Goal: Task Accomplishment & Management: Use online tool/utility

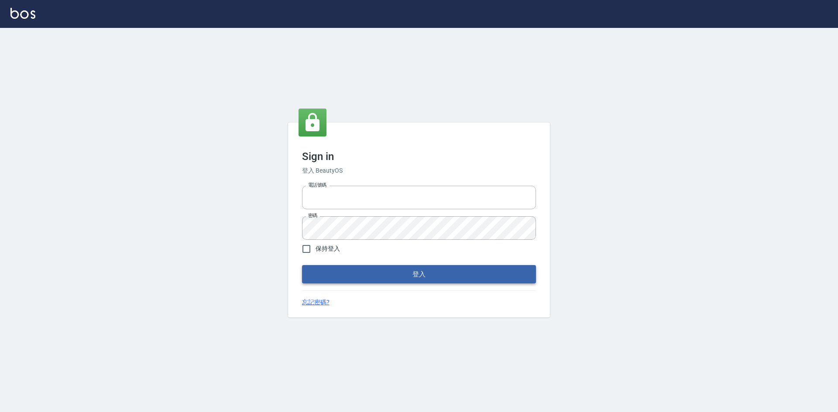
type input "0963852741"
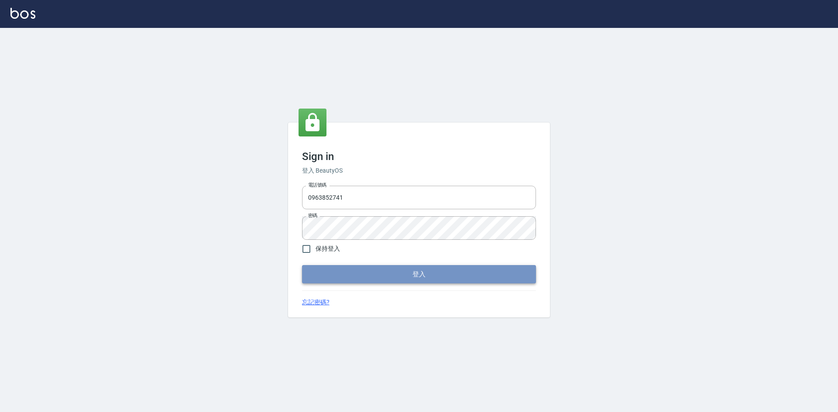
click at [417, 277] on button "登入" at bounding box center [419, 274] width 234 height 18
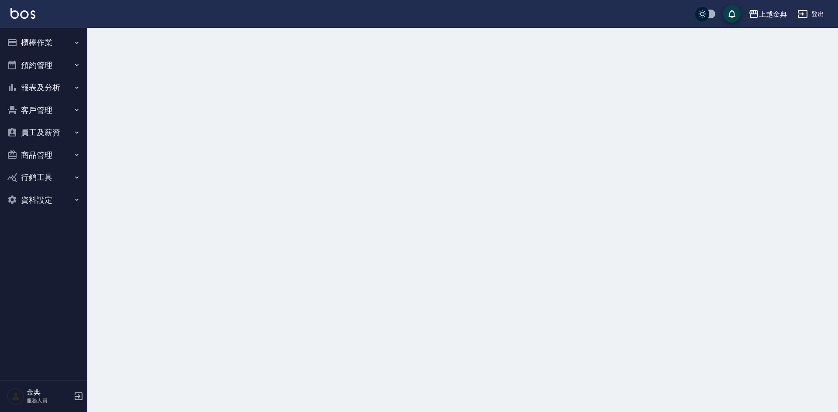
click at [40, 35] on button "櫃檯作業" at bounding box center [43, 42] width 80 height 23
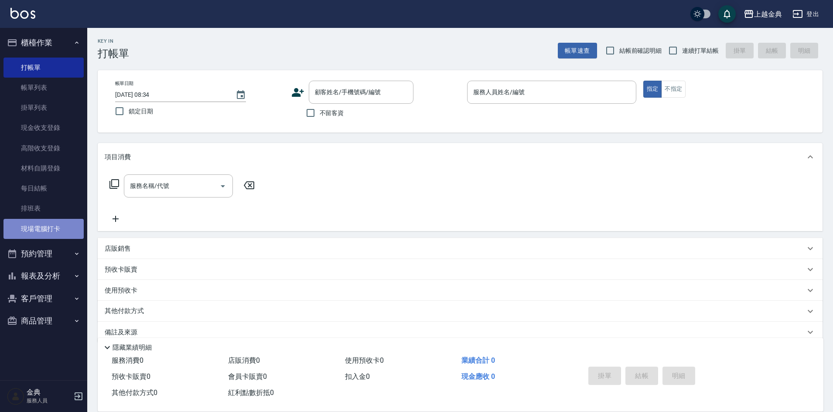
click at [66, 228] on link "現場電腦打卡" at bounding box center [43, 229] width 80 height 20
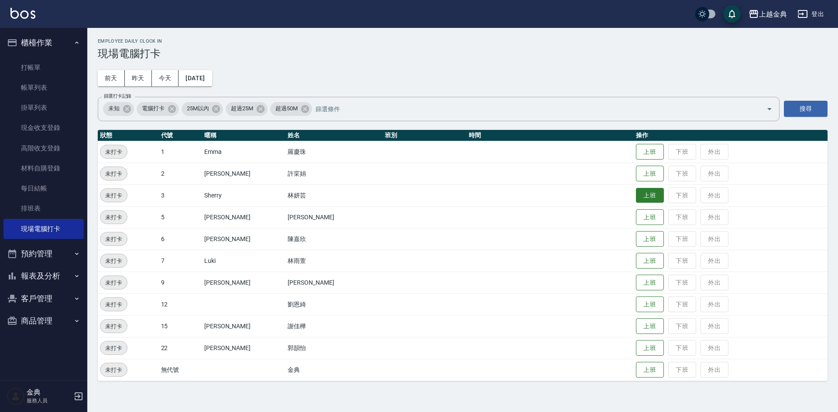
click at [636, 196] on button "上班" at bounding box center [650, 195] width 28 height 15
click at [165, 80] on button "今天" at bounding box center [165, 78] width 27 height 16
click at [636, 277] on button "上班" at bounding box center [650, 282] width 28 height 15
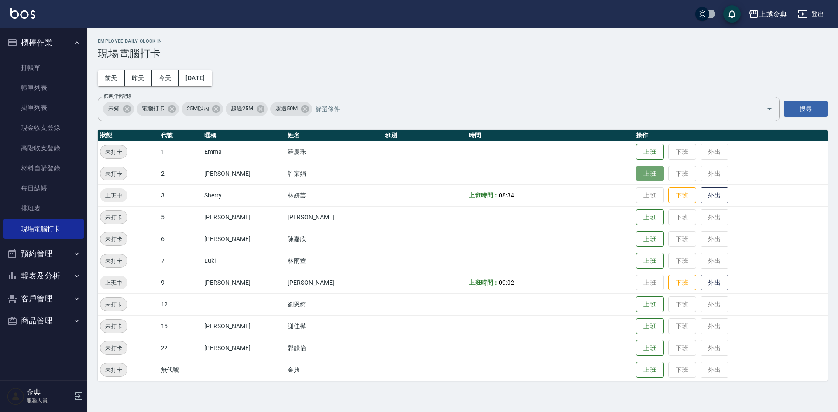
click at [642, 174] on button "上班" at bounding box center [650, 173] width 28 height 15
click at [636, 259] on button "上班" at bounding box center [650, 260] width 28 height 15
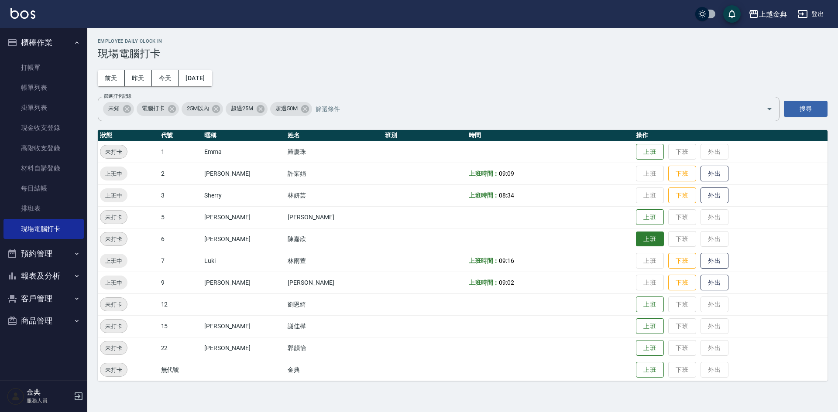
click at [636, 241] on button "上班" at bounding box center [650, 239] width 28 height 15
click at [636, 345] on button "上班" at bounding box center [650, 348] width 28 height 15
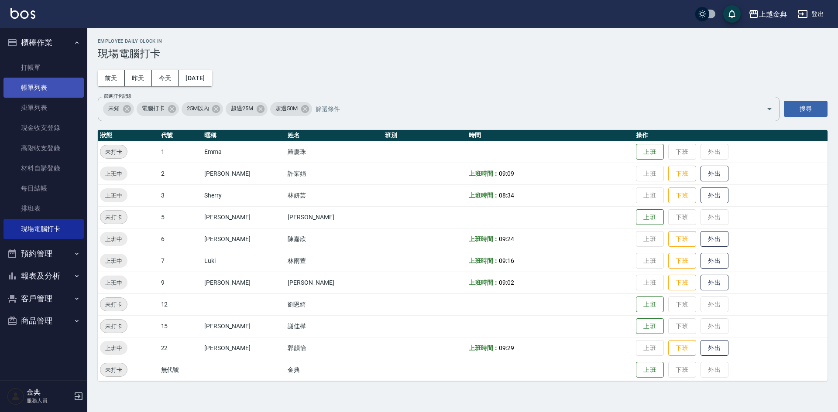
click at [31, 96] on link "帳單列表" at bounding box center [43, 88] width 80 height 20
